Goal: Task Accomplishment & Management: Complete application form

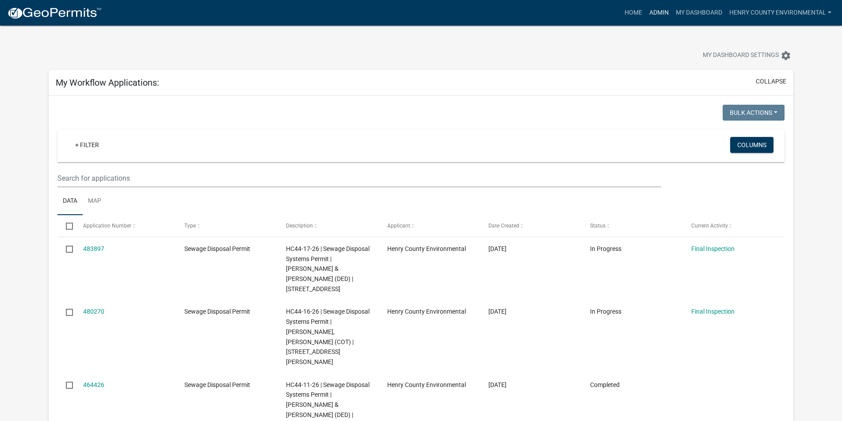
click at [661, 16] on link "Admin" at bounding box center [659, 12] width 27 height 17
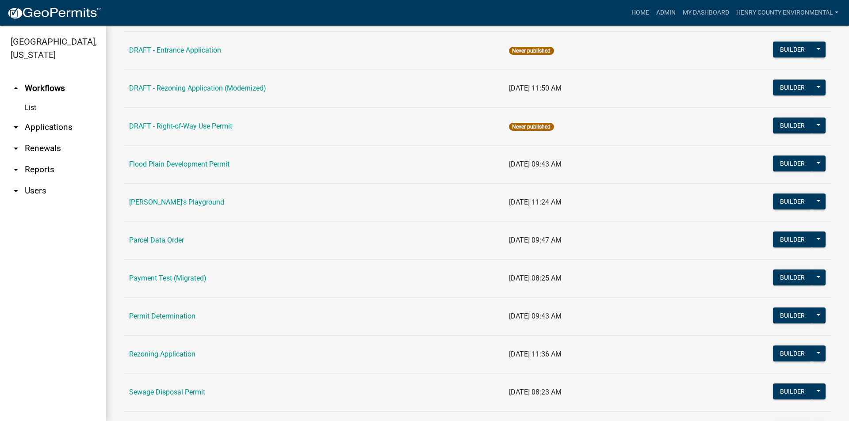
scroll to position [403, 0]
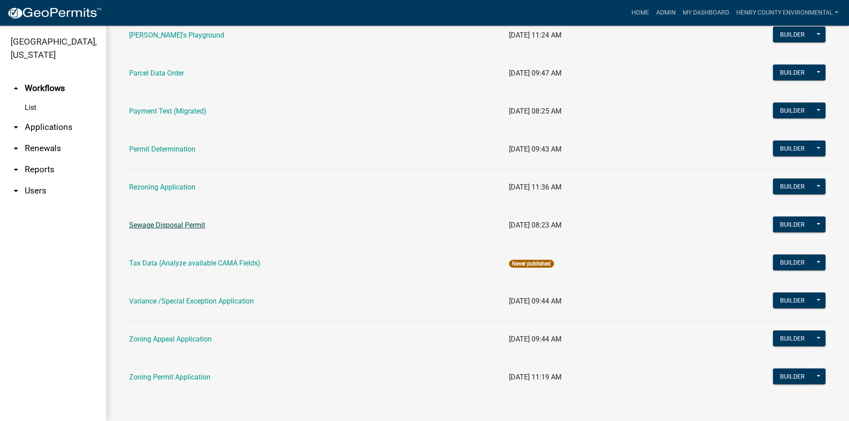
click at [185, 225] on link "Sewage Disposal Permit" at bounding box center [167, 225] width 76 height 8
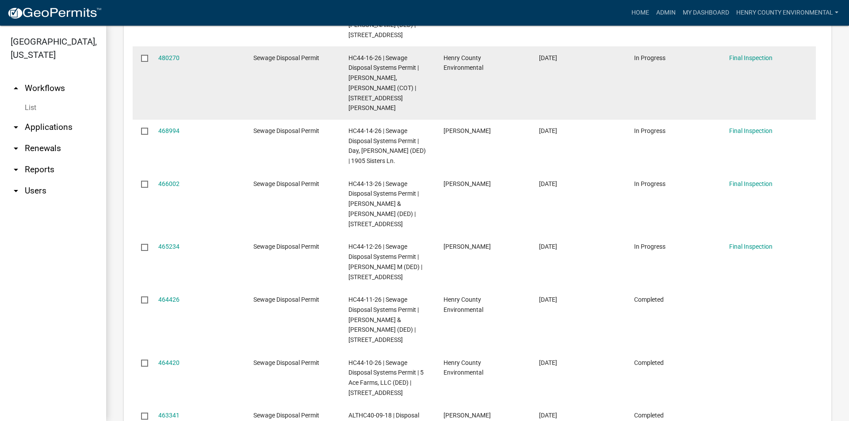
scroll to position [442, 0]
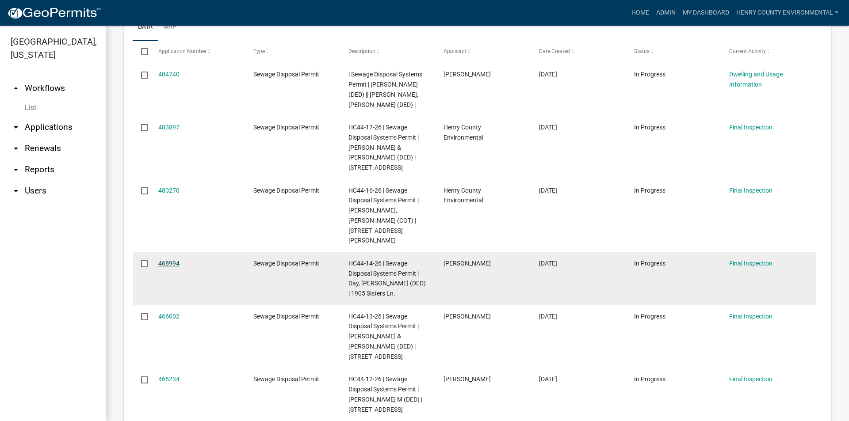
click at [172, 260] on link "468994" at bounding box center [168, 263] width 21 height 7
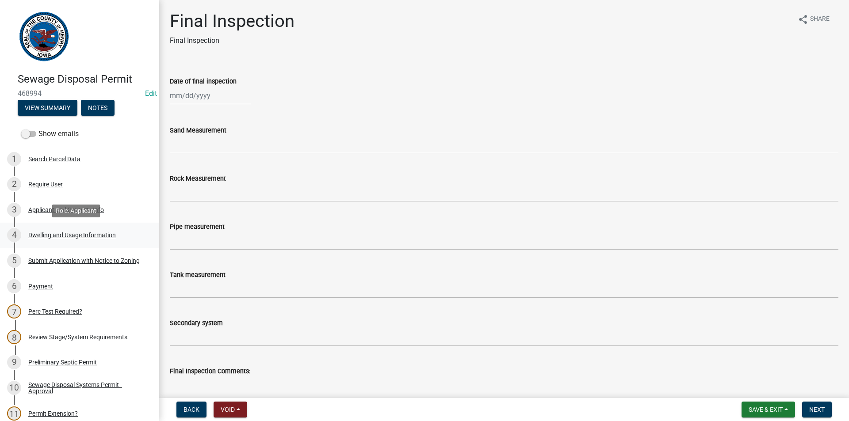
click at [43, 241] on div "4 Dwelling and Usage Information" at bounding box center [76, 235] width 138 height 14
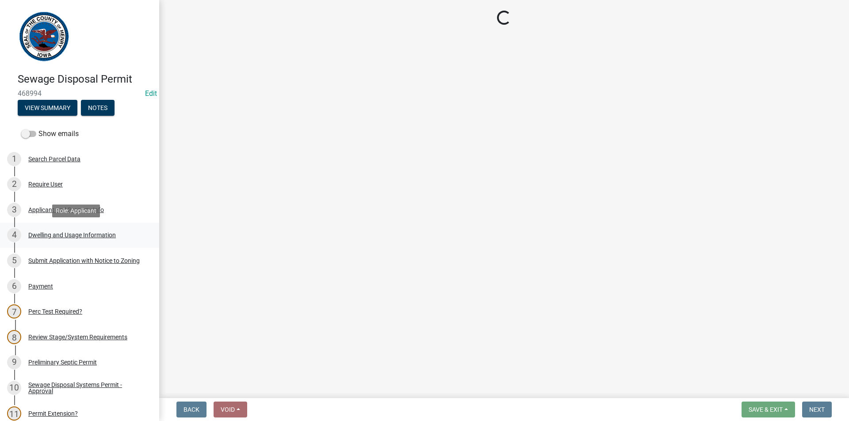
select select "026d1f52-f79c-4eee-8aa1-44d2b31f964c"
select select "f329f229-4372-49f3-ad90-d4c2245d1078"
select select "c3fc0c80-63aa-445f-be7e-1970a346cbdc"
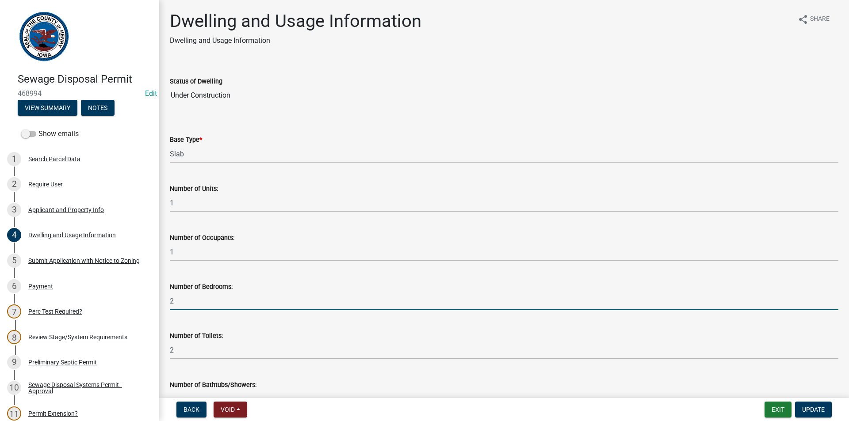
click at [183, 301] on input "2" at bounding box center [504, 301] width 668 height 18
type input "3"
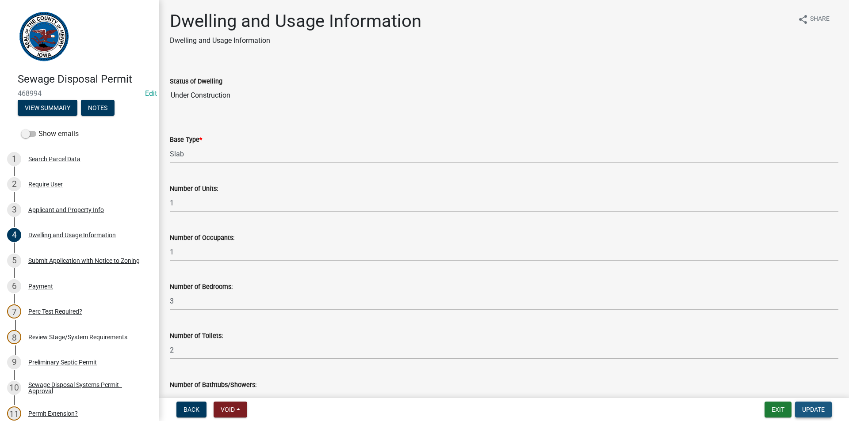
click at [817, 412] on span "Update" at bounding box center [813, 409] width 23 height 7
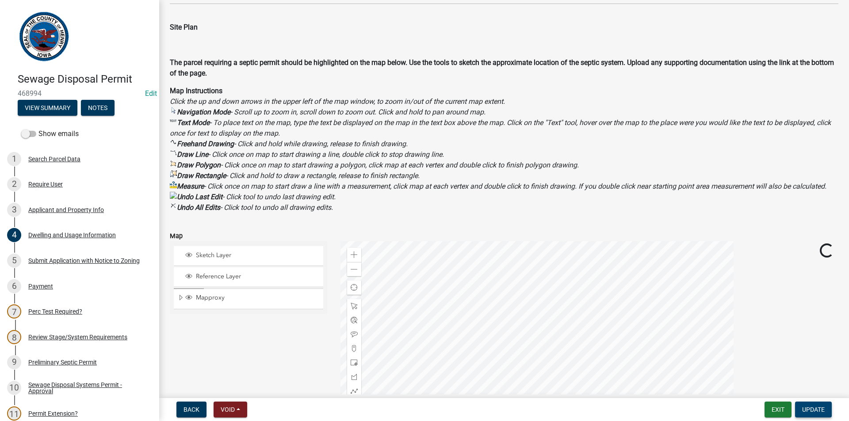
scroll to position [796, 0]
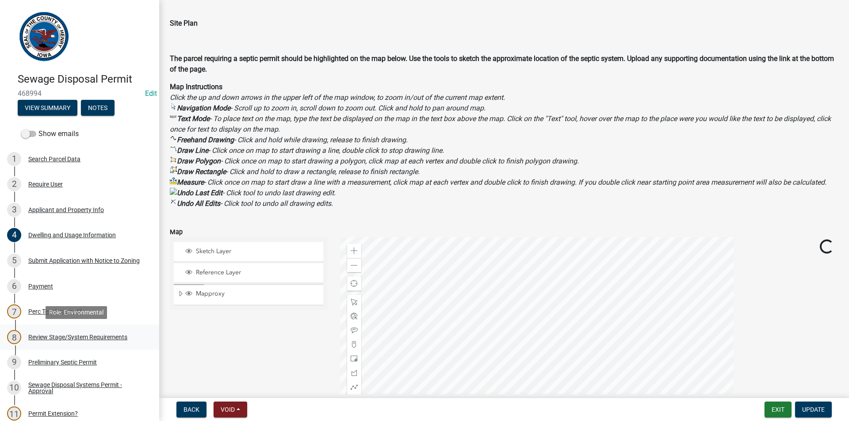
click at [62, 337] on div "Review Stage/System Requirements" at bounding box center [77, 337] width 99 height 6
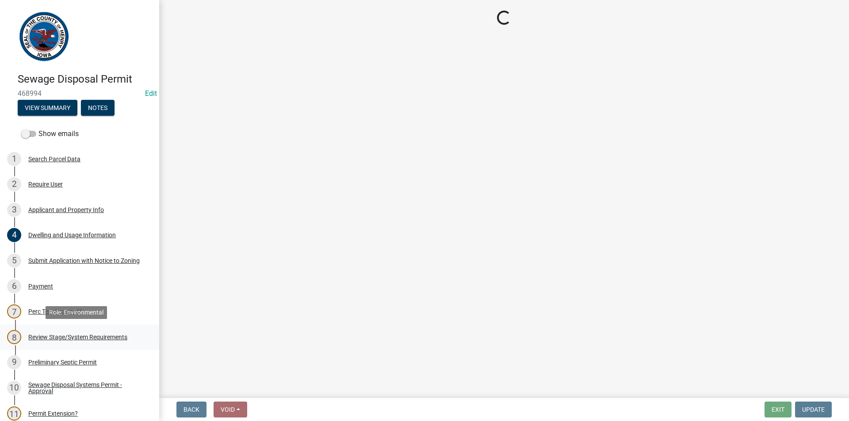
scroll to position [0, 0]
select select "6c6aa950-0871-4f6b-8369-9beb03d646f1"
select select "5c99670e-d68f-4230-9f25-35431631f8c6"
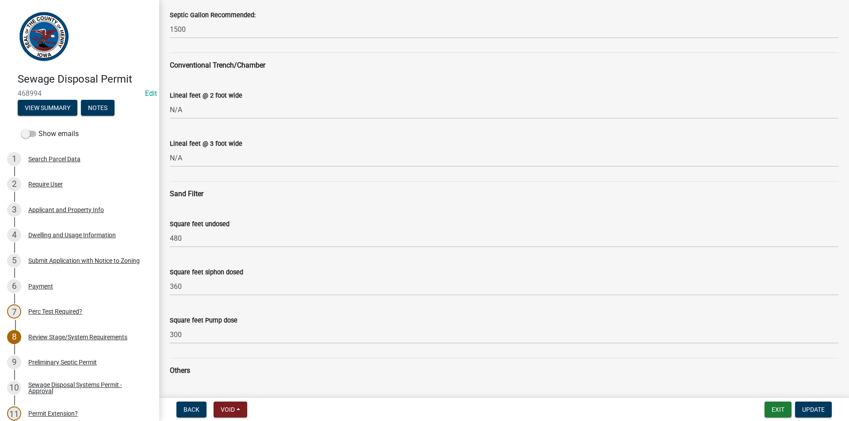
scroll to position [133, 0]
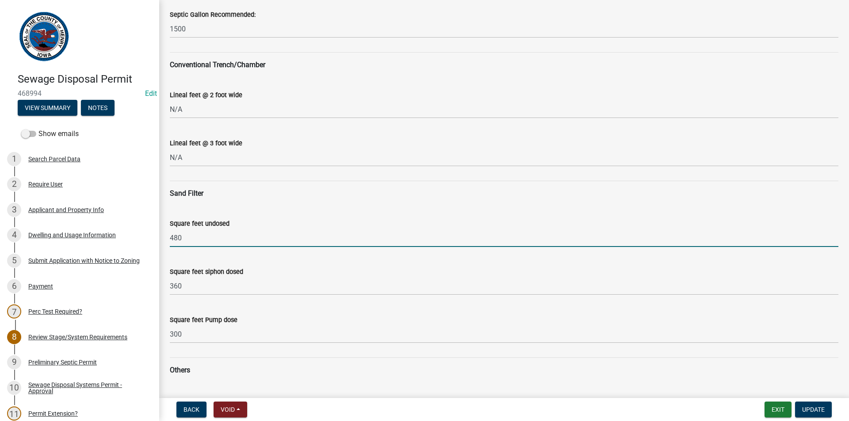
click at [203, 236] on input "480" at bounding box center [504, 238] width 668 height 18
type input "4"
click at [203, 233] on input "Square feet undosed" at bounding box center [504, 238] width 668 height 18
type input "720"
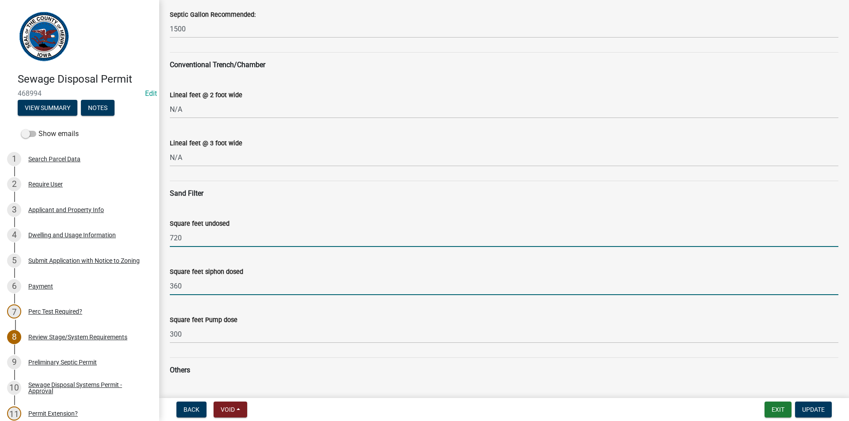
click at [194, 283] on input "360" at bounding box center [504, 286] width 668 height 18
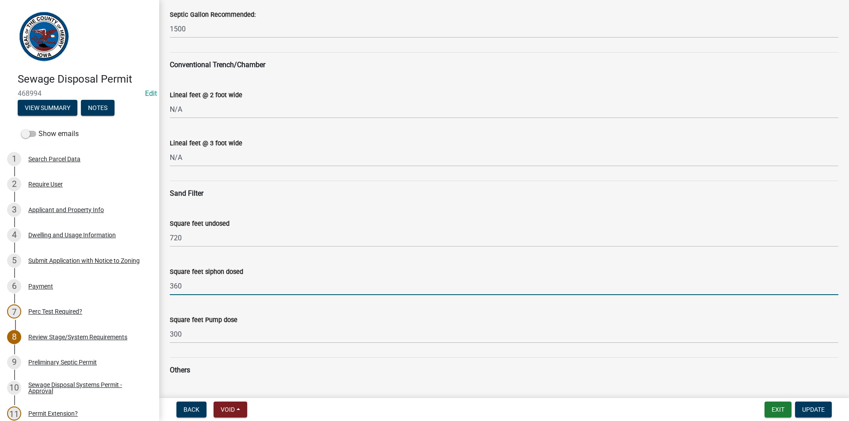
click at [194, 284] on input "360" at bounding box center [504, 286] width 668 height 18
drag, startPoint x: 163, startPoint y: 277, endPoint x: 134, endPoint y: 268, distance: 30.5
click at [134, 268] on div "Sewage Disposal Permit 468994 Edit View Summary Notes Show emails 1 Search Parc…" at bounding box center [424, 210] width 849 height 421
click at [250, 286] on input "Square feet siphon dosed" at bounding box center [504, 286] width 668 height 18
type input "540"
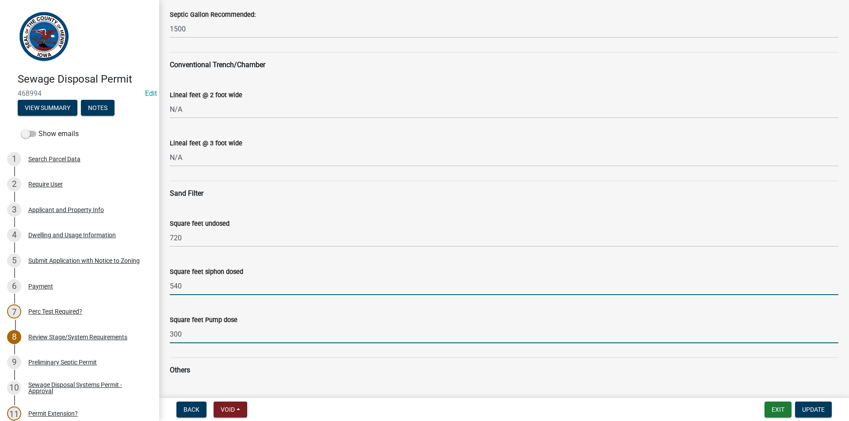
click at [206, 329] on input "300" at bounding box center [504, 334] width 668 height 18
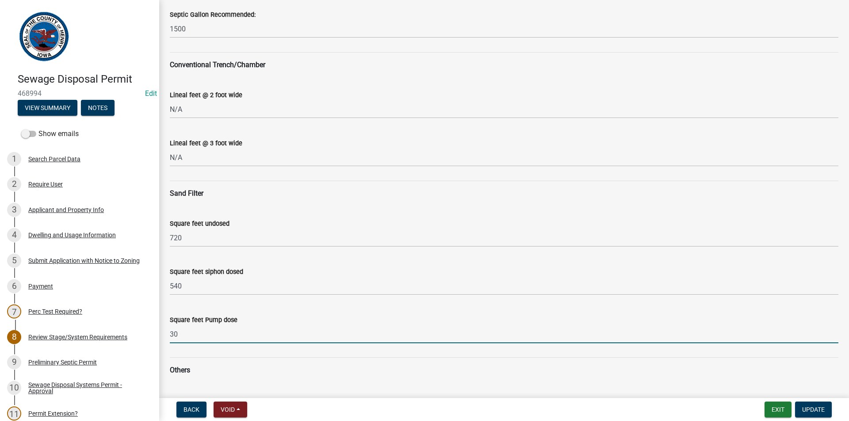
type input "3"
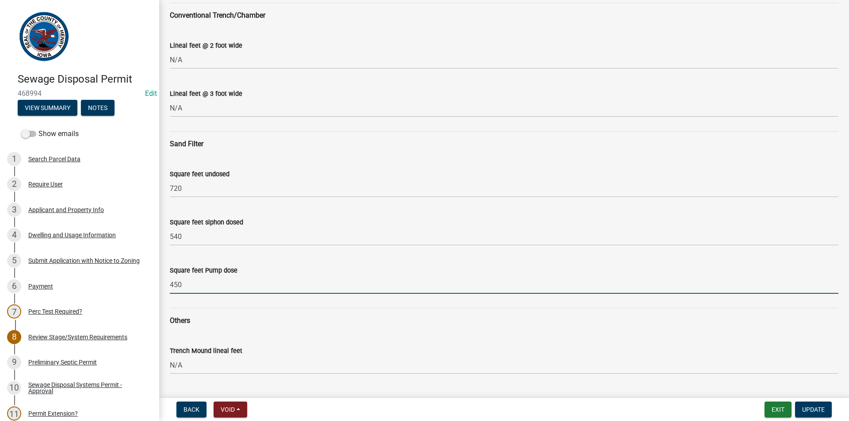
scroll to position [354, 0]
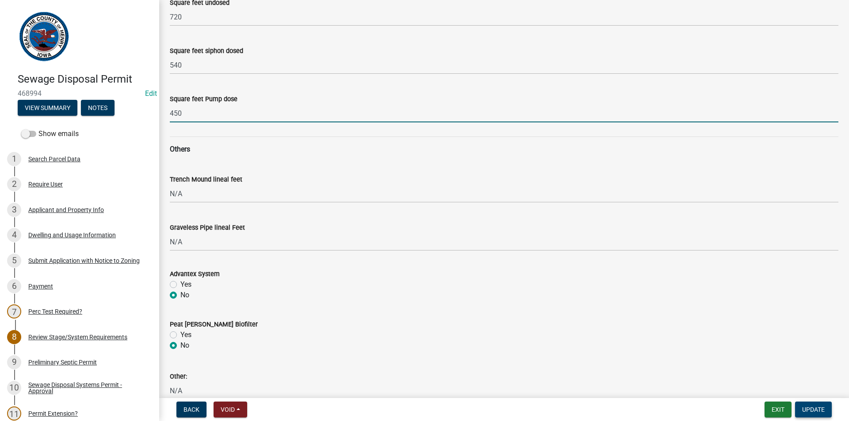
type input "450"
click at [801, 406] on button "Update" at bounding box center [813, 410] width 37 height 16
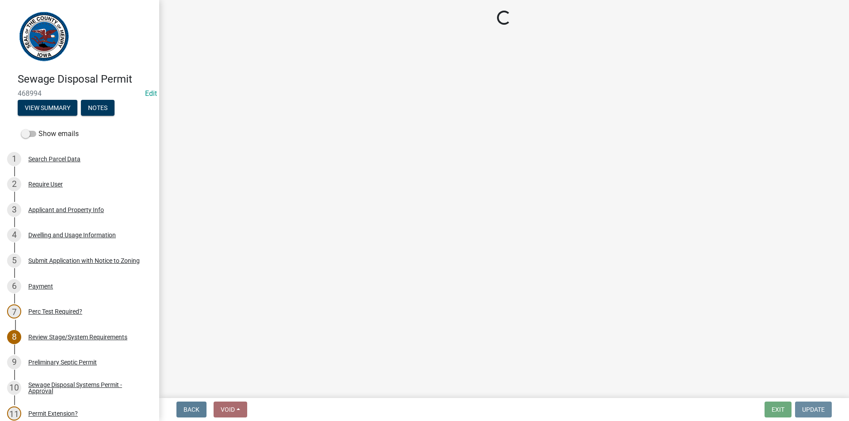
scroll to position [0, 0]
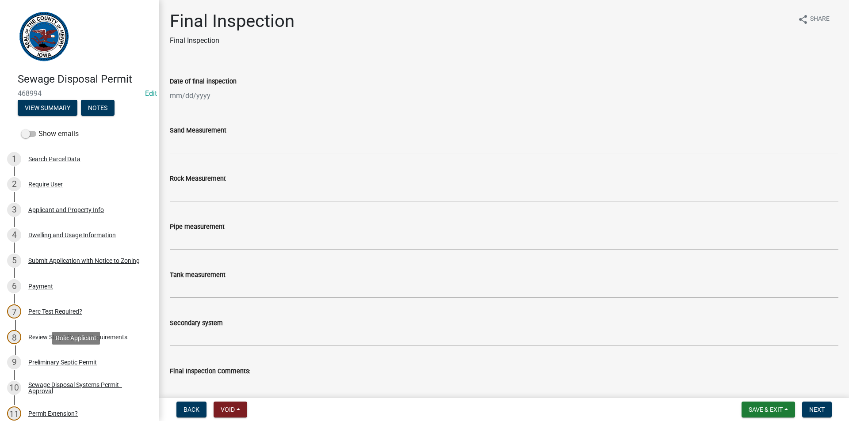
click at [71, 358] on div "9 Preliminary Septic Permit" at bounding box center [76, 362] width 138 height 14
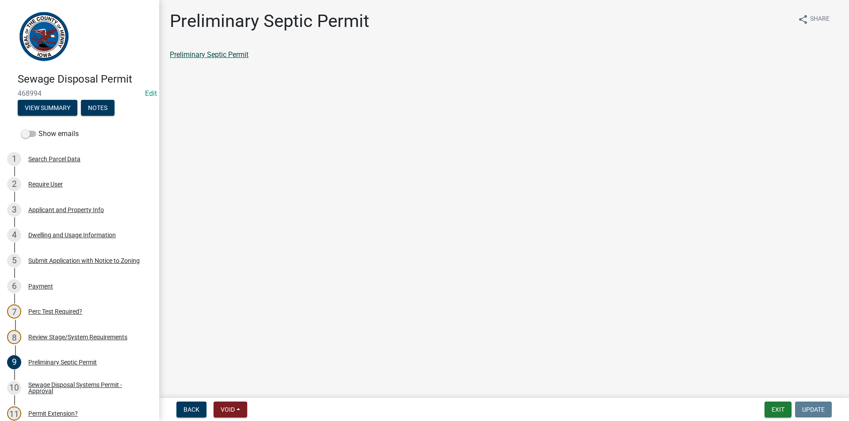
click at [214, 55] on link "Preliminary Septic Permit" at bounding box center [209, 54] width 79 height 8
click at [65, 337] on div "Review Stage/System Requirements" at bounding box center [77, 337] width 99 height 6
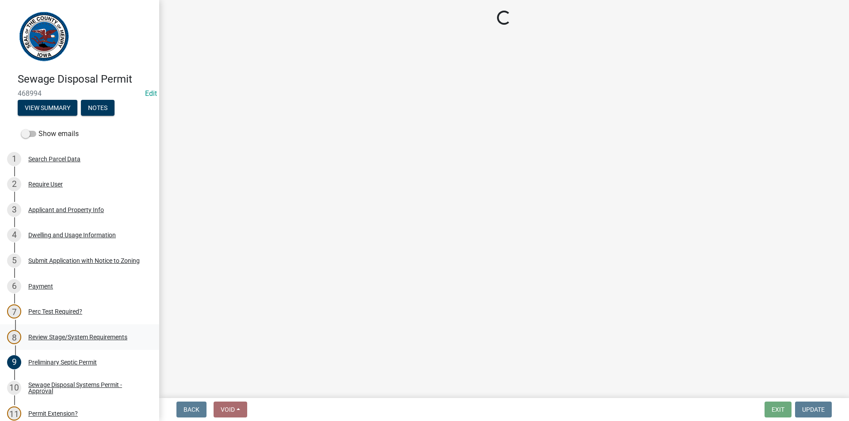
select select "6c6aa950-0871-4f6b-8369-9beb03d646f1"
select select "5c99670e-d68f-4230-9f25-35431631f8c6"
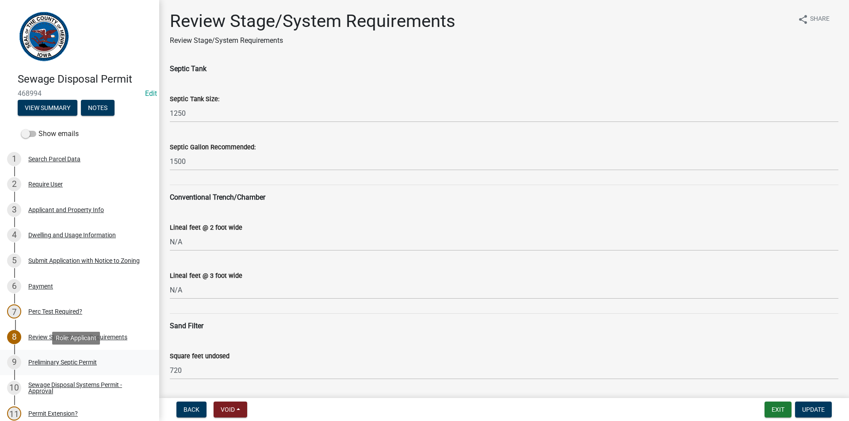
click at [55, 362] on div "Preliminary Septic Permit" at bounding box center [62, 362] width 69 height 6
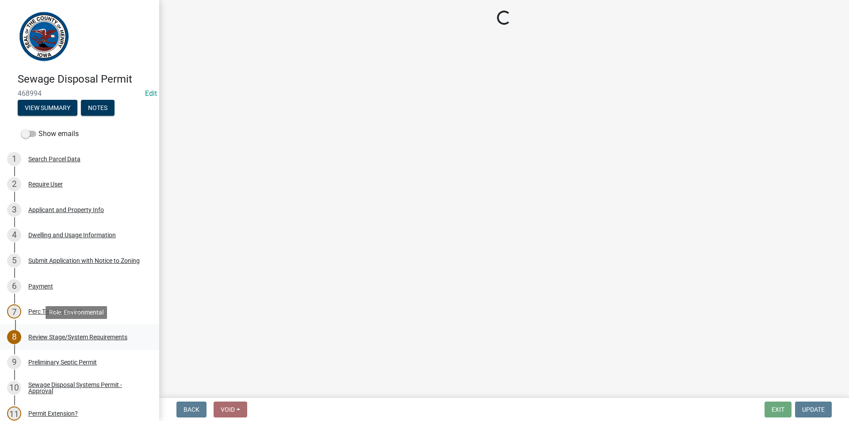
click at [63, 337] on div "Review Stage/System Requirements" at bounding box center [77, 337] width 99 height 6
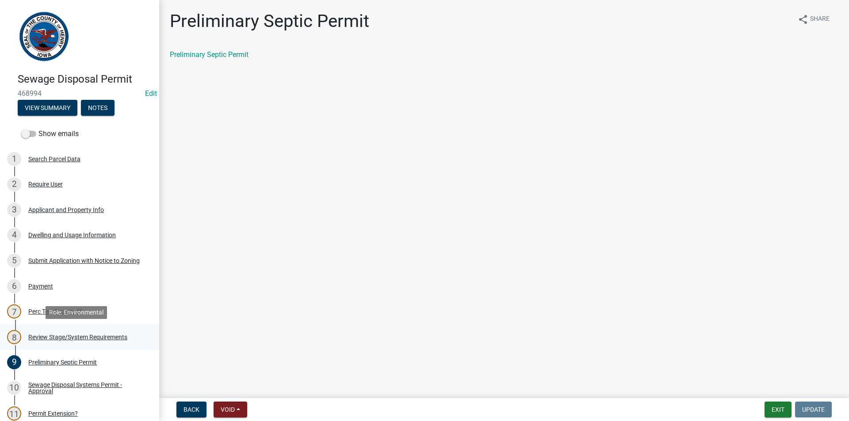
click at [86, 344] on div "8 Review Stage/System Requirements" at bounding box center [76, 337] width 138 height 14
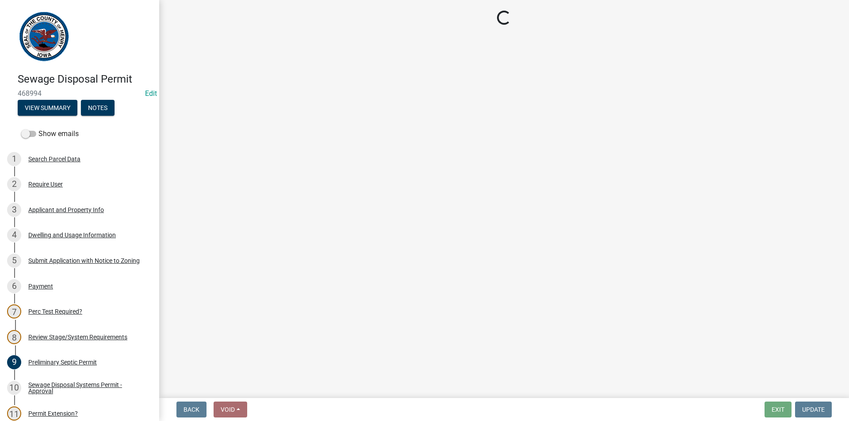
select select "6c6aa950-0871-4f6b-8369-9beb03d646f1"
select select "5c99670e-d68f-4230-9f25-35431631f8c6"
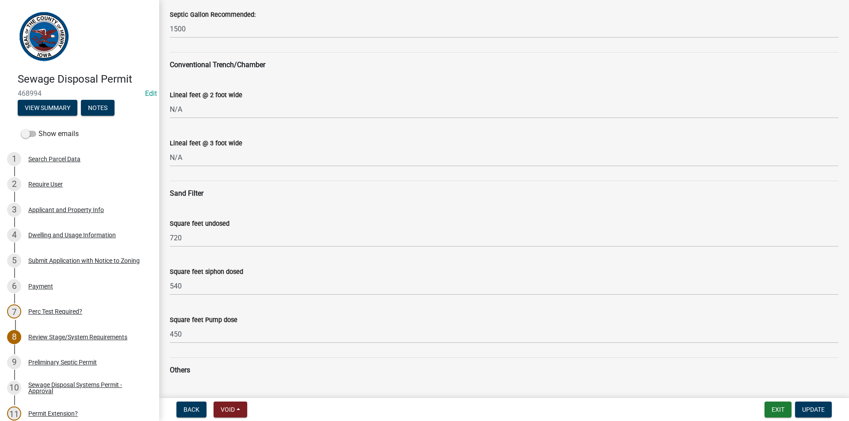
scroll to position [177, 0]
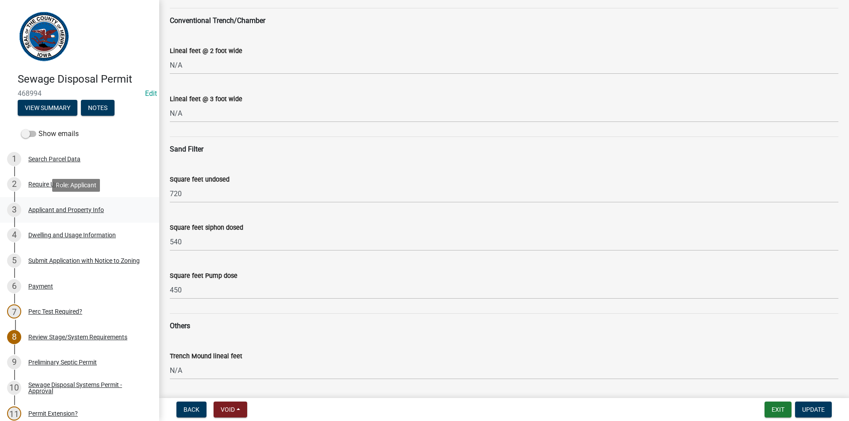
click at [49, 210] on div "Applicant and Property Info" at bounding box center [66, 210] width 76 height 6
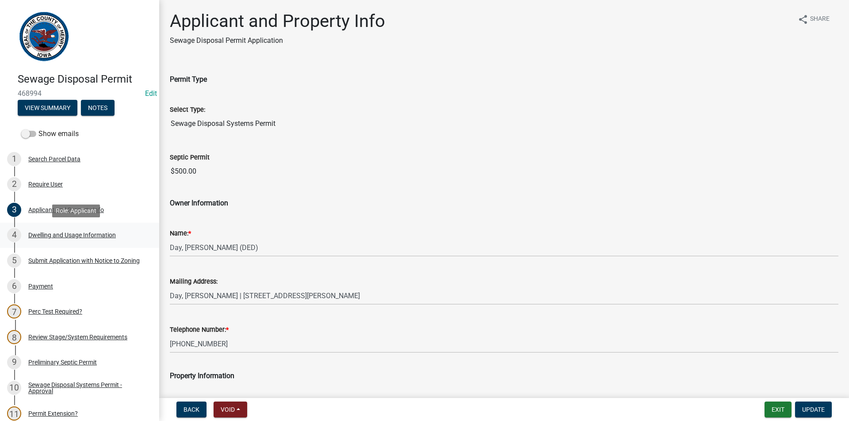
click at [57, 229] on div "4 Dwelling and Usage Information" at bounding box center [76, 235] width 138 height 14
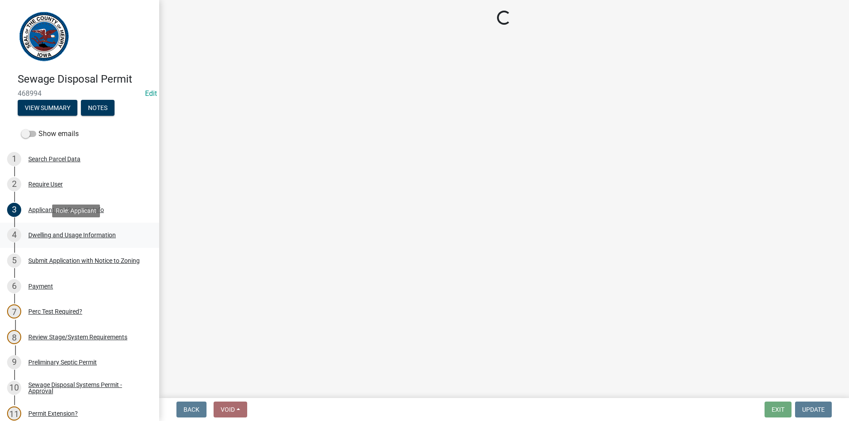
select select "026d1f52-f79c-4eee-8aa1-44d2b31f964c"
select select "f329f229-4372-49f3-ad90-d4c2245d1078"
select select "c3fc0c80-63aa-445f-be7e-1970a346cbdc"
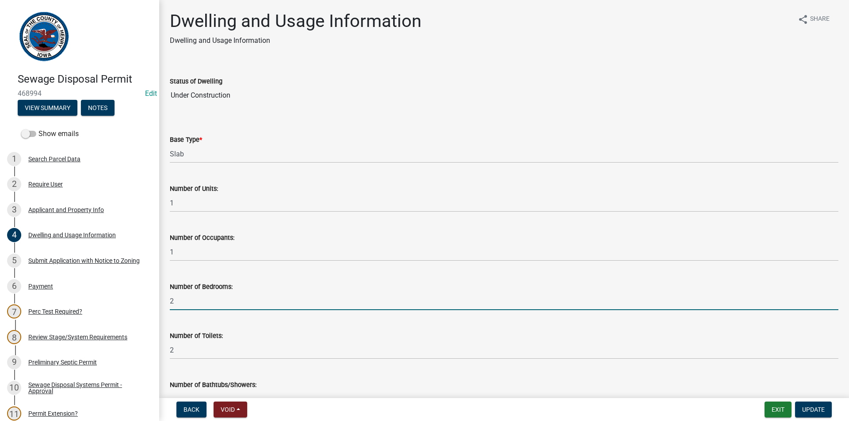
click at [189, 301] on input "2" at bounding box center [504, 301] width 668 height 18
type input "3"
click at [802, 406] on span "Update" at bounding box center [813, 409] width 23 height 7
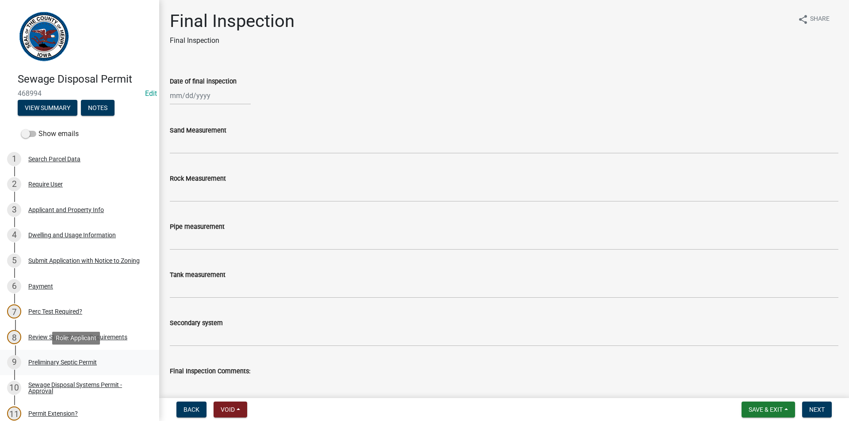
click at [58, 364] on div "Preliminary Septic Permit" at bounding box center [62, 362] width 69 height 6
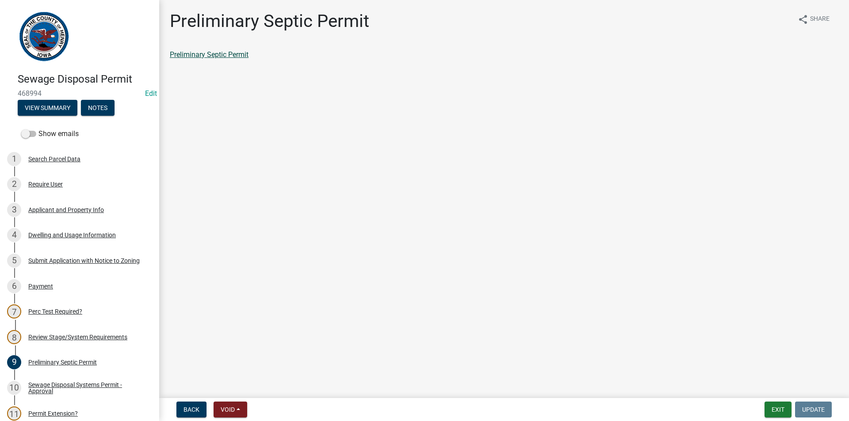
click at [240, 56] on link "Preliminary Septic Permit" at bounding box center [209, 54] width 79 height 8
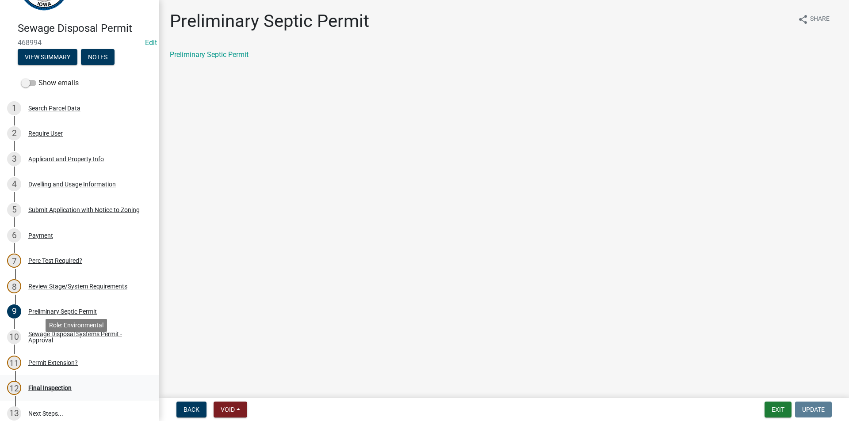
scroll to position [133, 0]
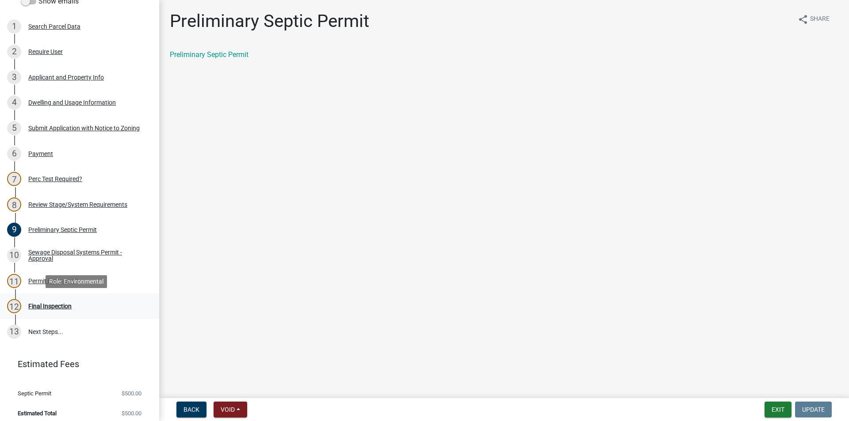
click at [46, 305] on div "Final Inspection" at bounding box center [49, 306] width 43 height 6
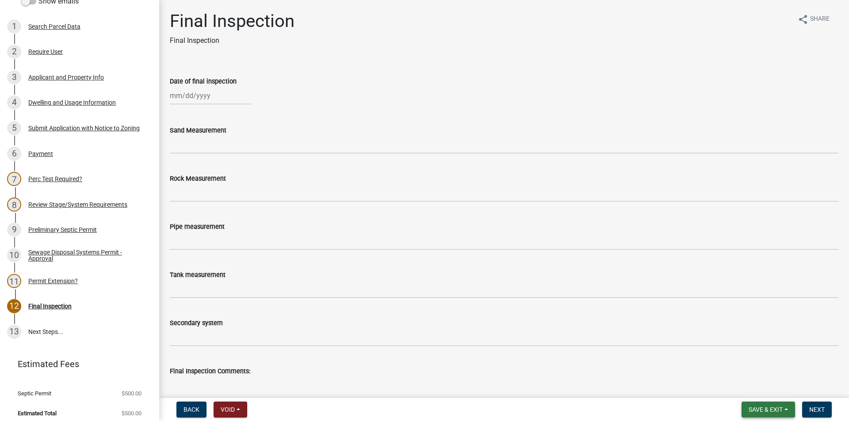
click at [764, 405] on button "Save & Exit" at bounding box center [767, 410] width 53 height 16
click at [745, 386] on button "Save & Exit" at bounding box center [759, 386] width 71 height 21
